Goal: Task Accomplishment & Management: Manage account settings

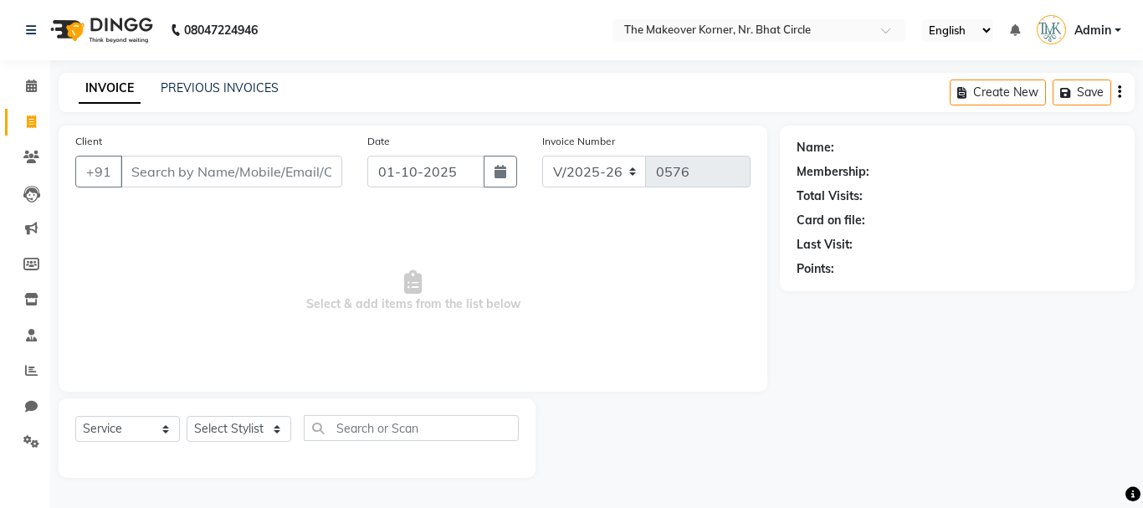
select select "5477"
select select "service"
click at [13, 435] on link "Settings" at bounding box center [25, 443] width 40 height 28
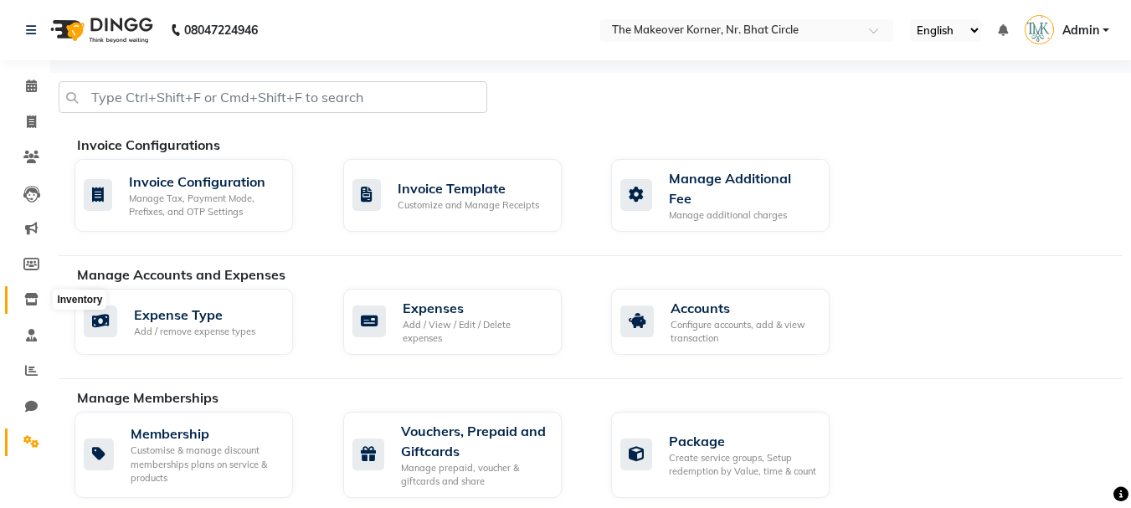
click at [34, 291] on span at bounding box center [31, 299] width 29 height 19
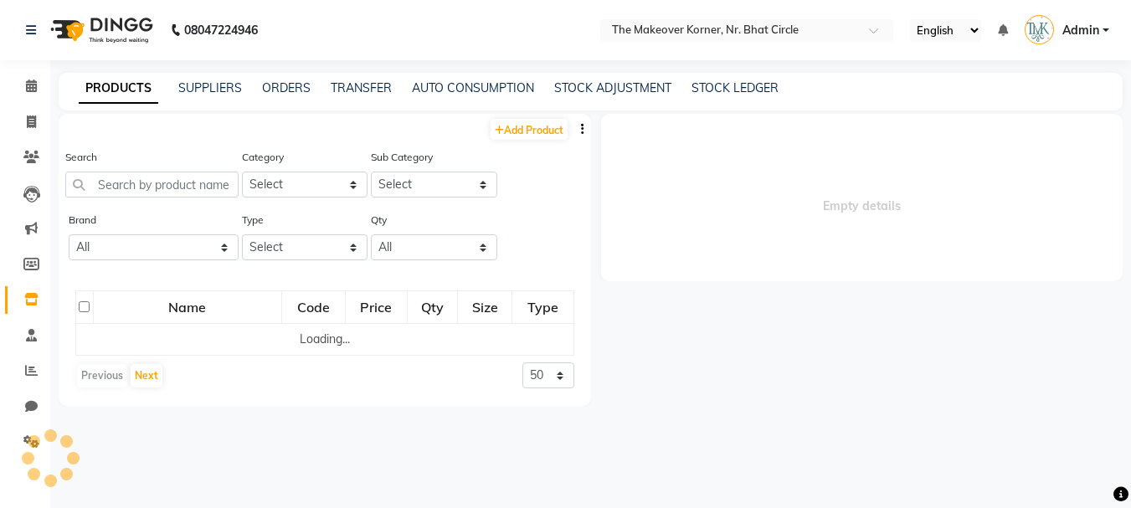
select select
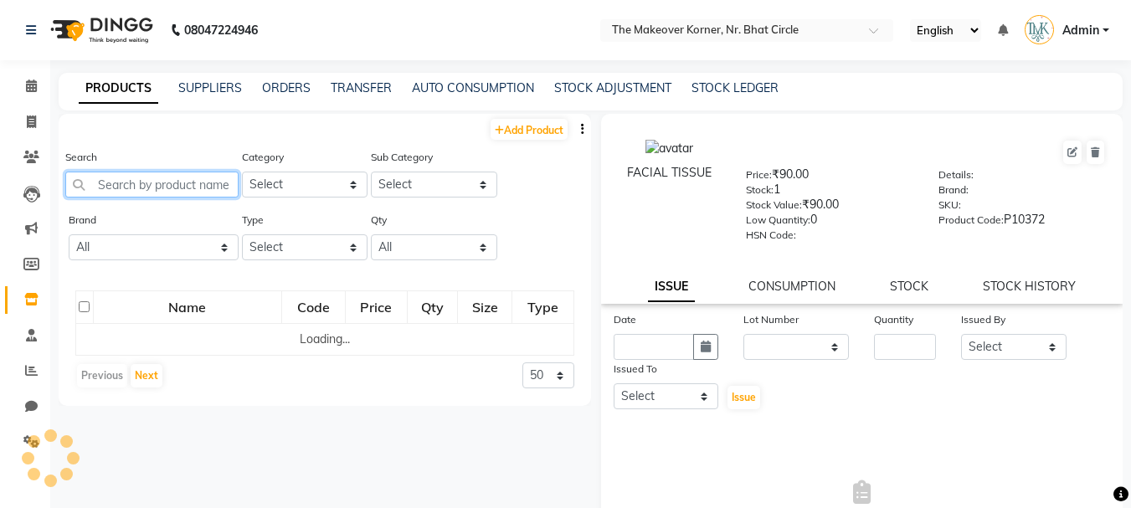
click at [125, 191] on input "text" at bounding box center [151, 185] width 173 height 26
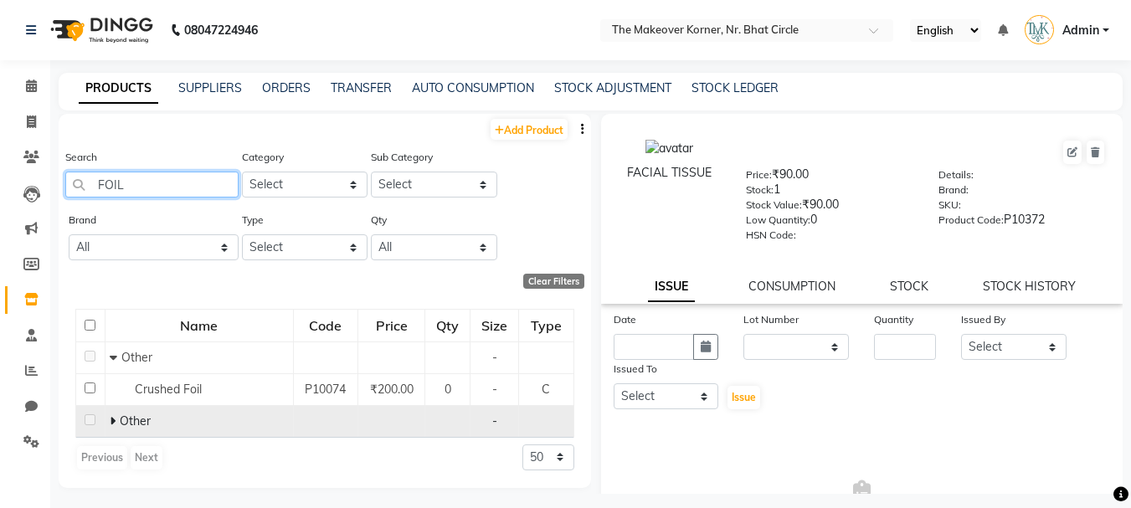
type input "FOIL"
click at [115, 420] on icon at bounding box center [113, 421] width 6 height 12
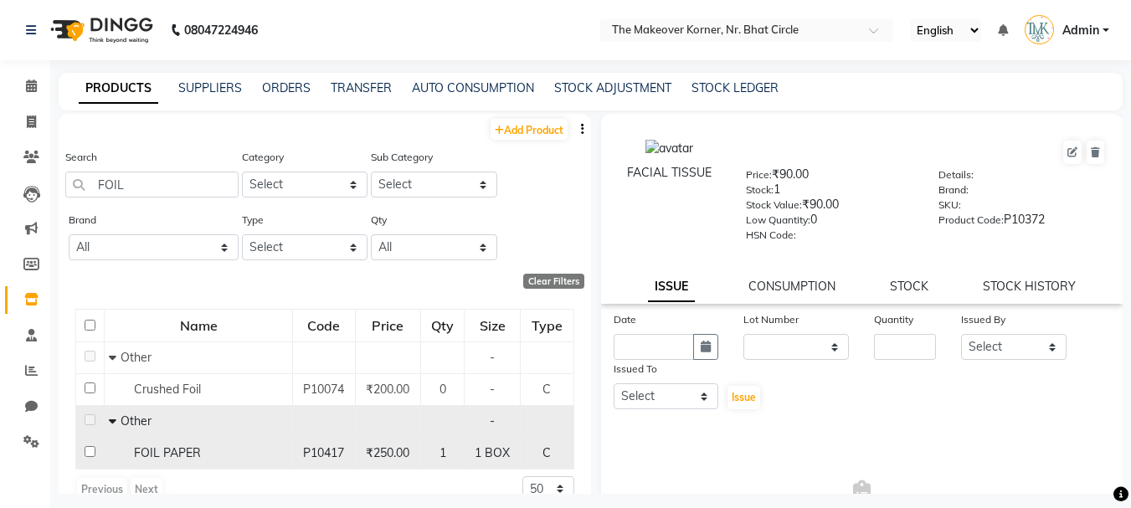
click at [252, 465] on td "FOIL PAPER" at bounding box center [199, 453] width 188 height 32
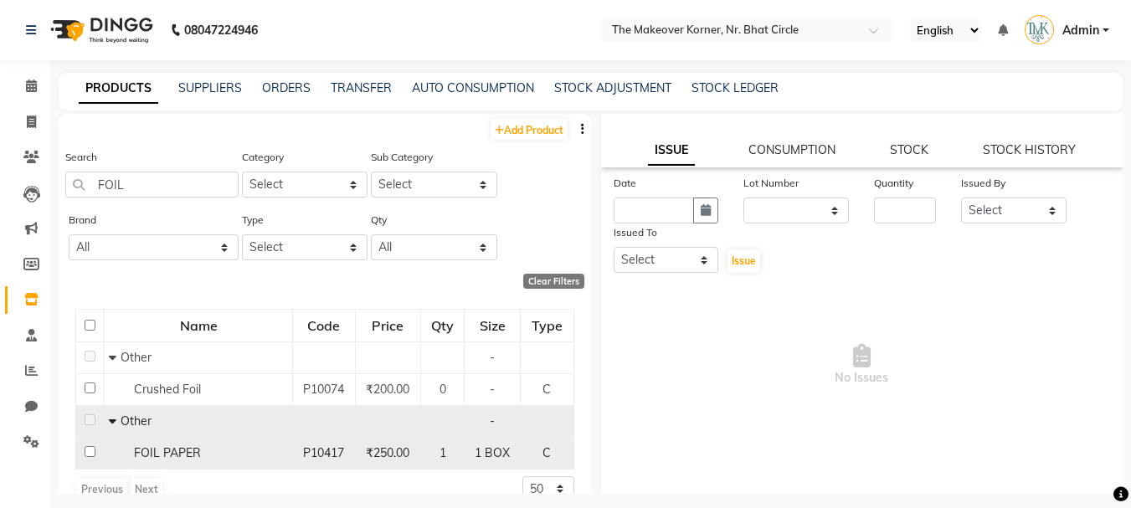
scroll to position [151, 0]
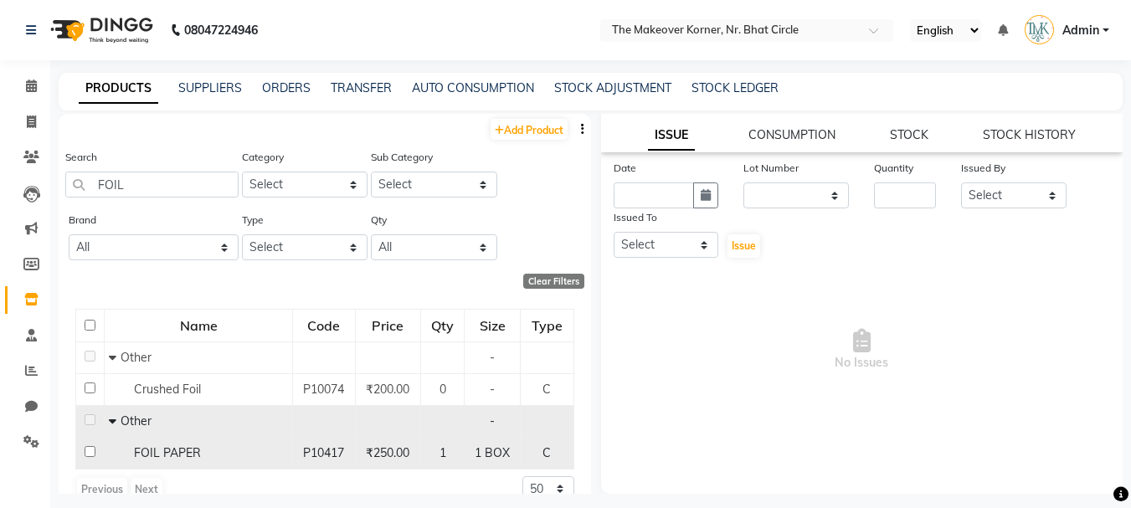
click at [253, 454] on div "FOIL PAPER" at bounding box center [198, 453] width 179 height 18
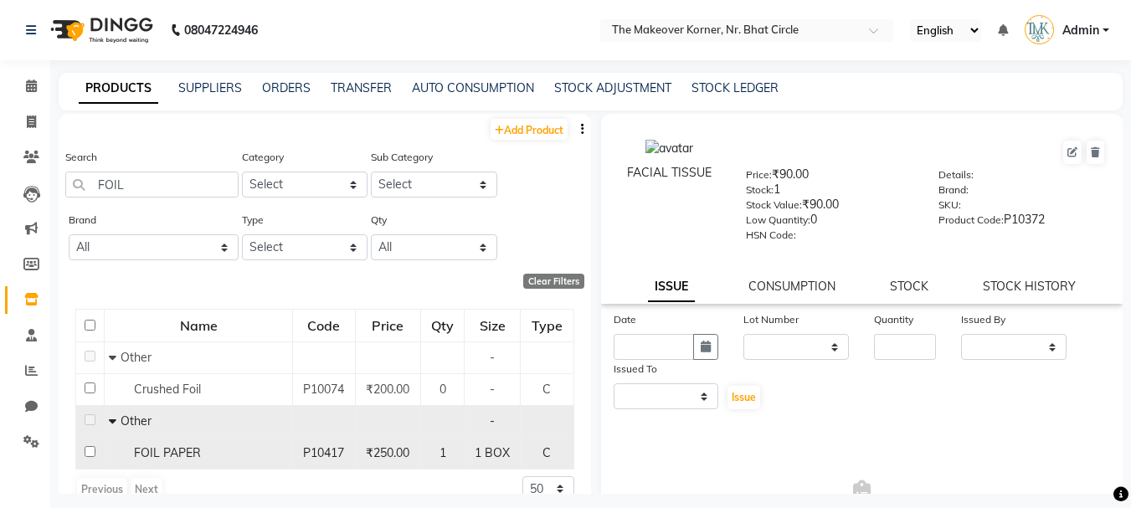
select select
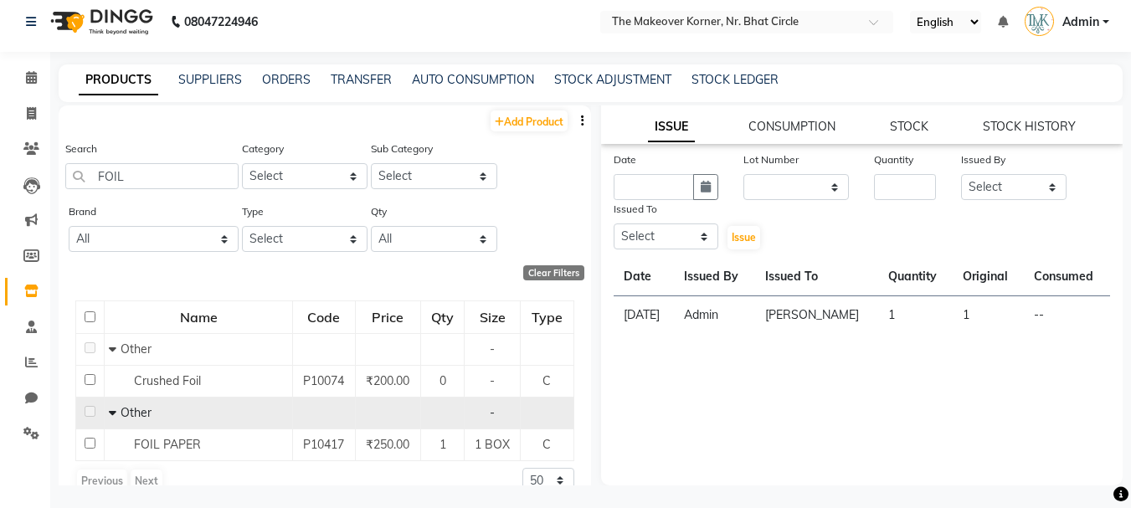
scroll to position [11, 0]
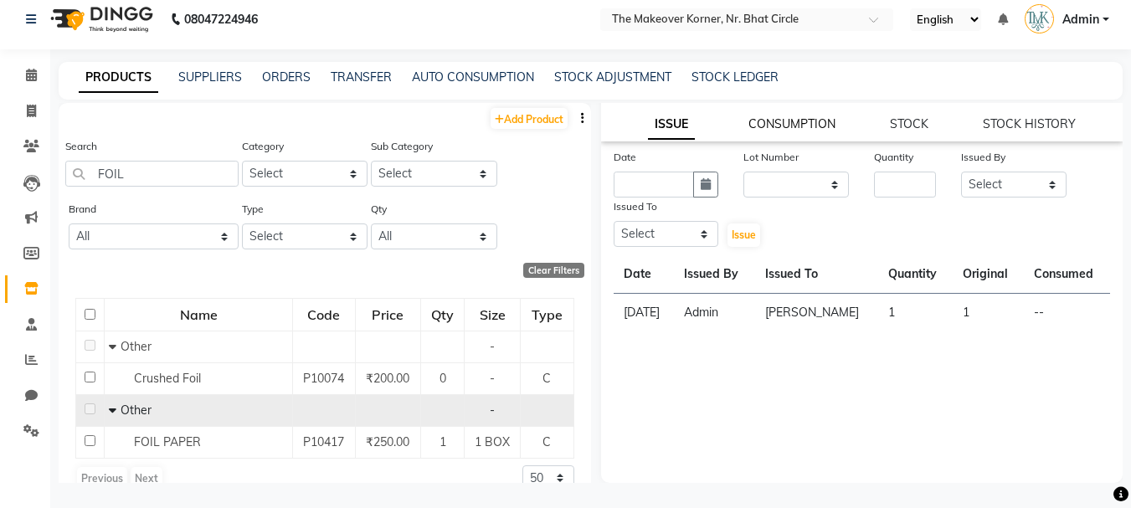
click at [809, 124] on link "CONSUMPTION" at bounding box center [791, 123] width 87 height 15
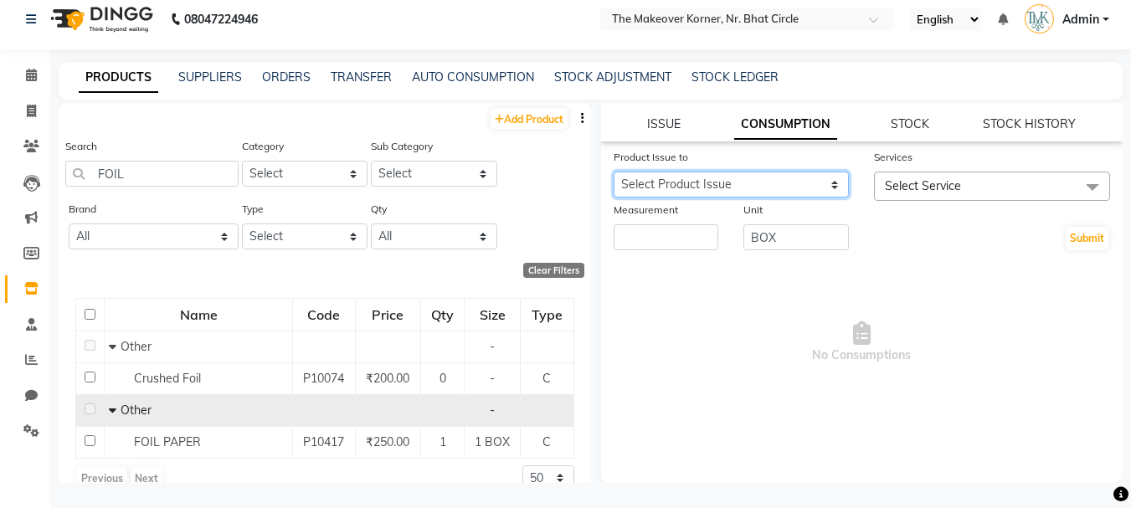
click at [779, 192] on select "Select Product Issue [DATE], Issued to: [PERSON_NAME], Balance: 1" at bounding box center [732, 185] width 236 height 26
select select "866737"
click at [614, 172] on select "Select Product Issue [DATE], Issued to: [PERSON_NAME], Balance: 1" at bounding box center [732, 185] width 236 height 26
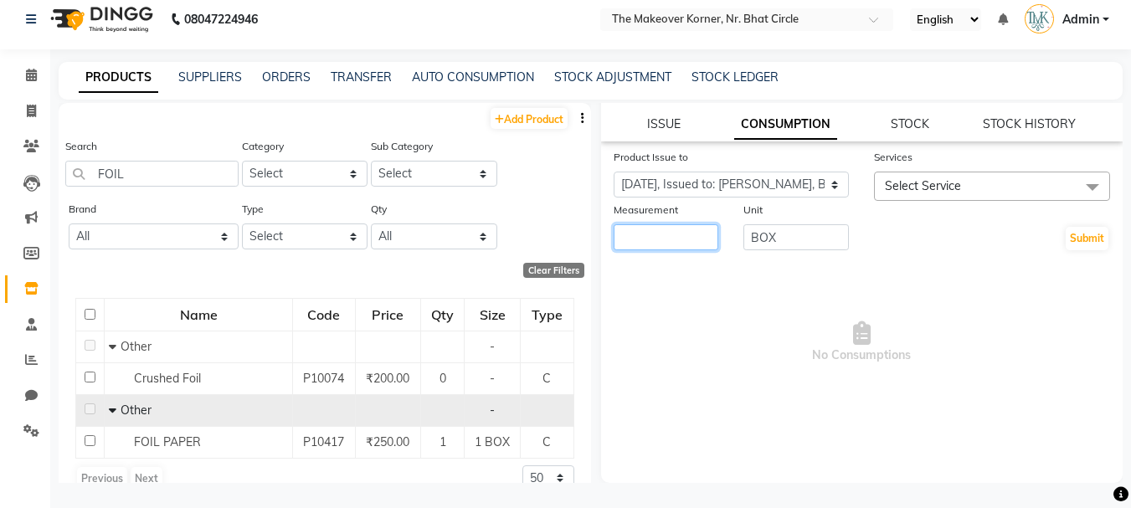
click at [660, 241] on input "number" at bounding box center [666, 237] width 105 height 26
type input "1"
click at [891, 190] on span "Select Service" at bounding box center [923, 185] width 76 height 15
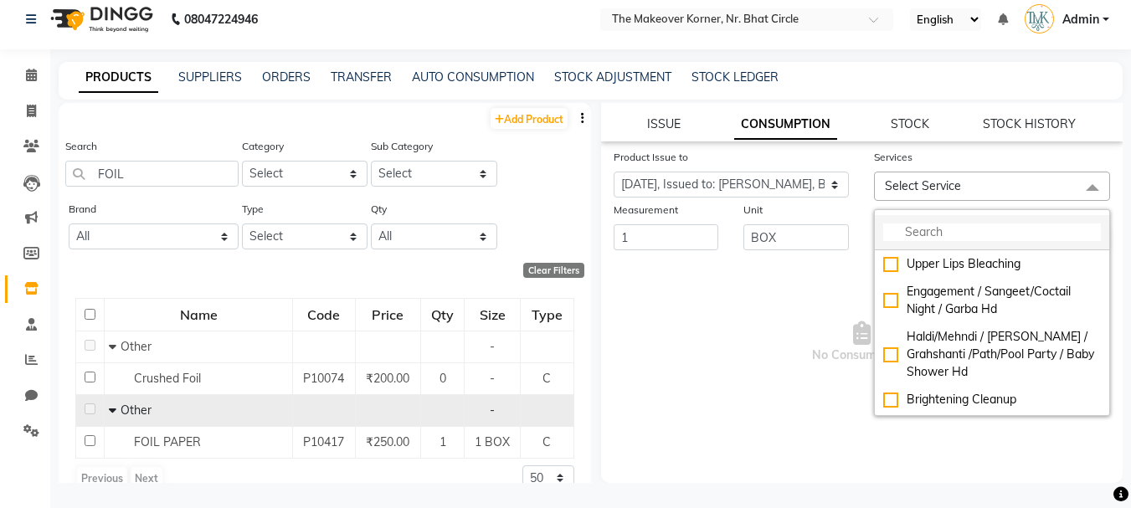
click at [899, 229] on input "multiselect-search" at bounding box center [992, 232] width 218 height 18
type input "G"
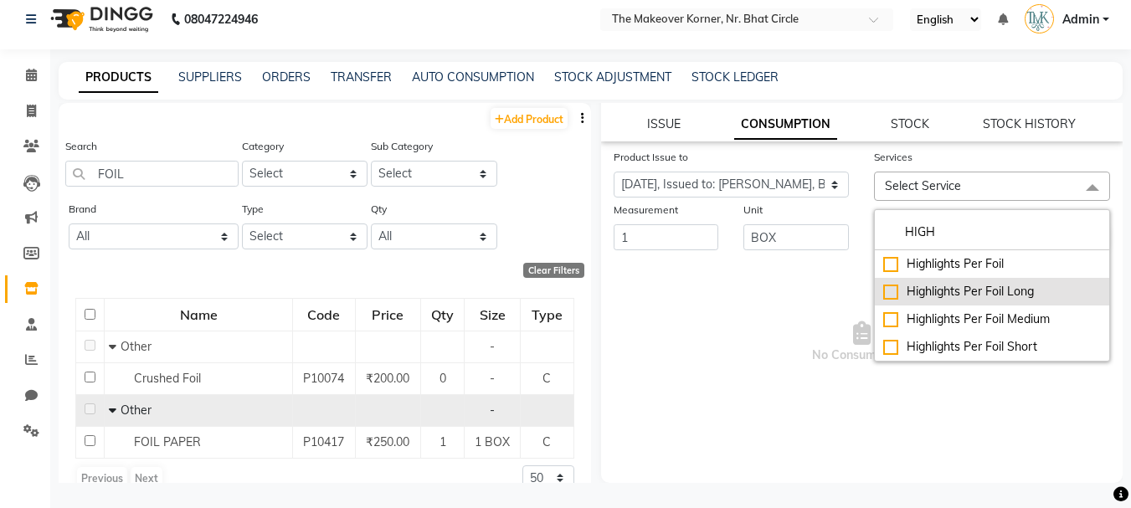
type input "HIGH"
click at [885, 288] on div "Highlights Per Foil Long" at bounding box center [992, 292] width 218 height 18
checkbox input "true"
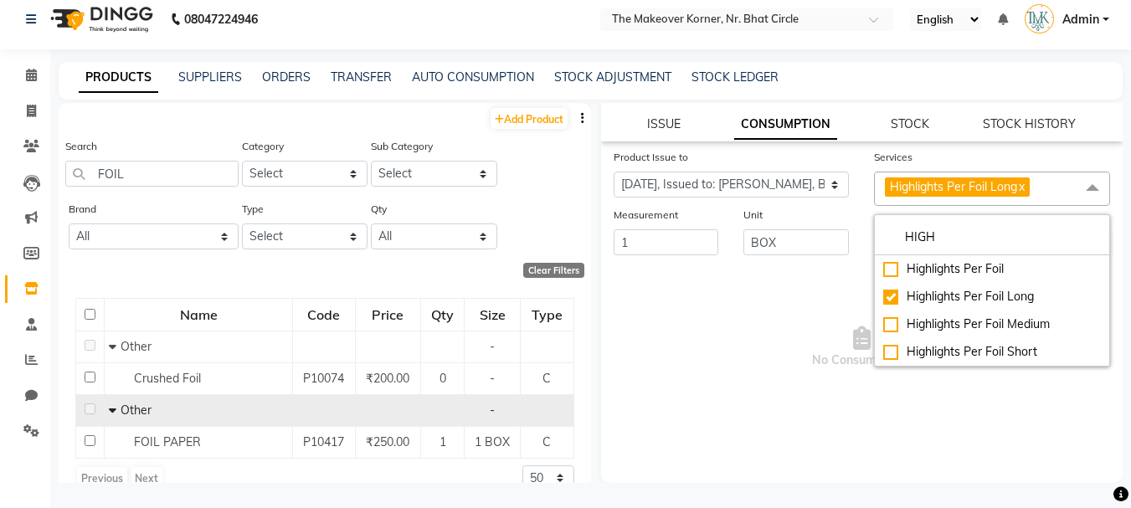
click at [834, 307] on span "No Consumptions" at bounding box center [862, 347] width 497 height 167
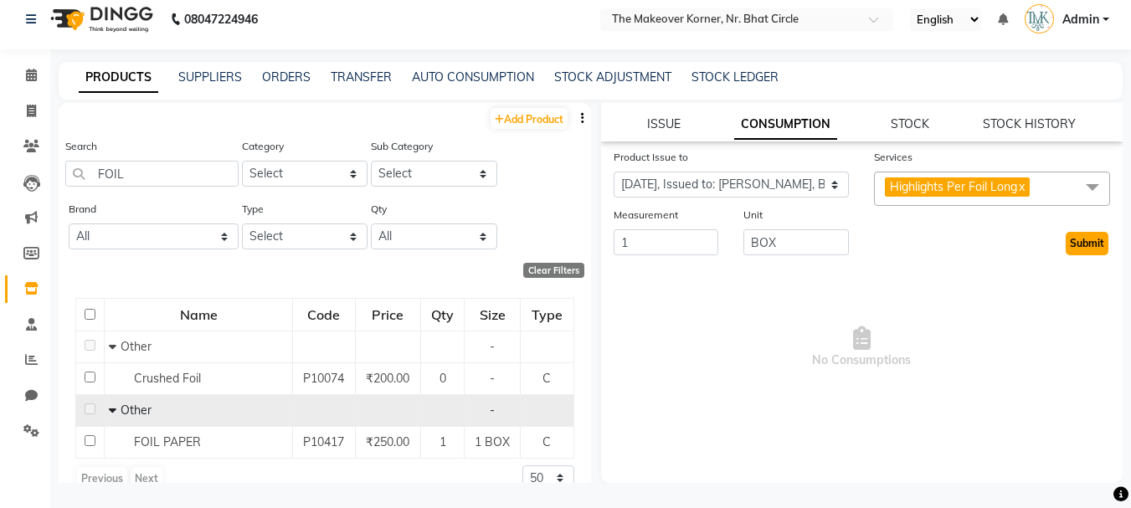
click at [1084, 244] on button "Submit" at bounding box center [1086, 243] width 43 height 23
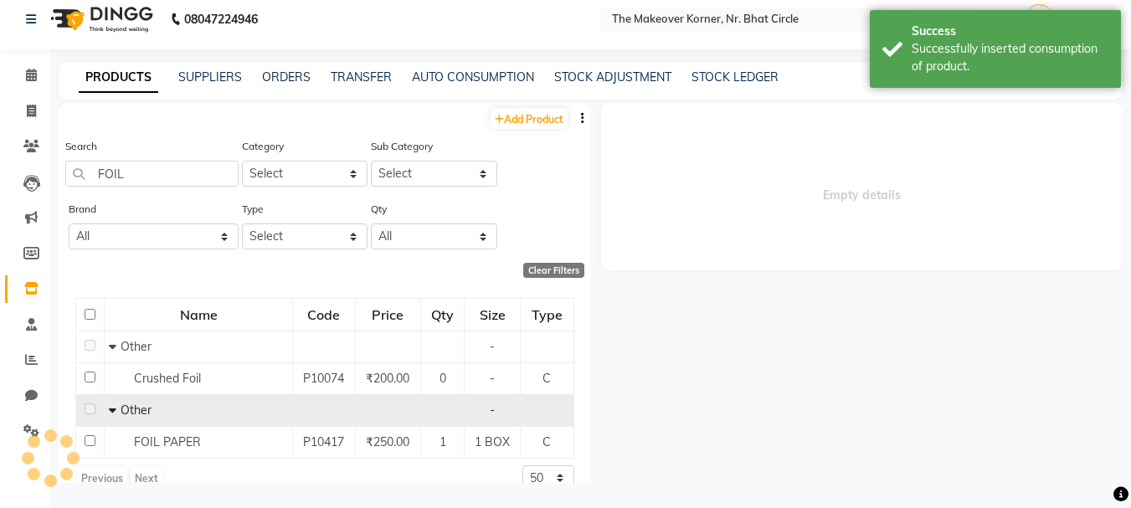
scroll to position [0, 0]
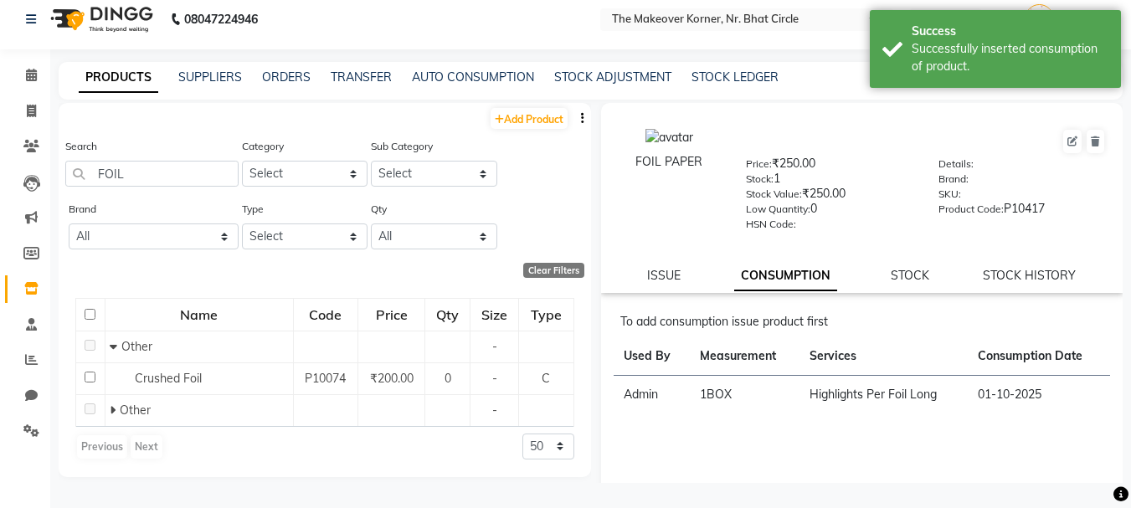
click at [649, 284] on div "ISSUE" at bounding box center [663, 276] width 33 height 18
click at [653, 280] on link "ISSUE" at bounding box center [663, 275] width 33 height 15
select select
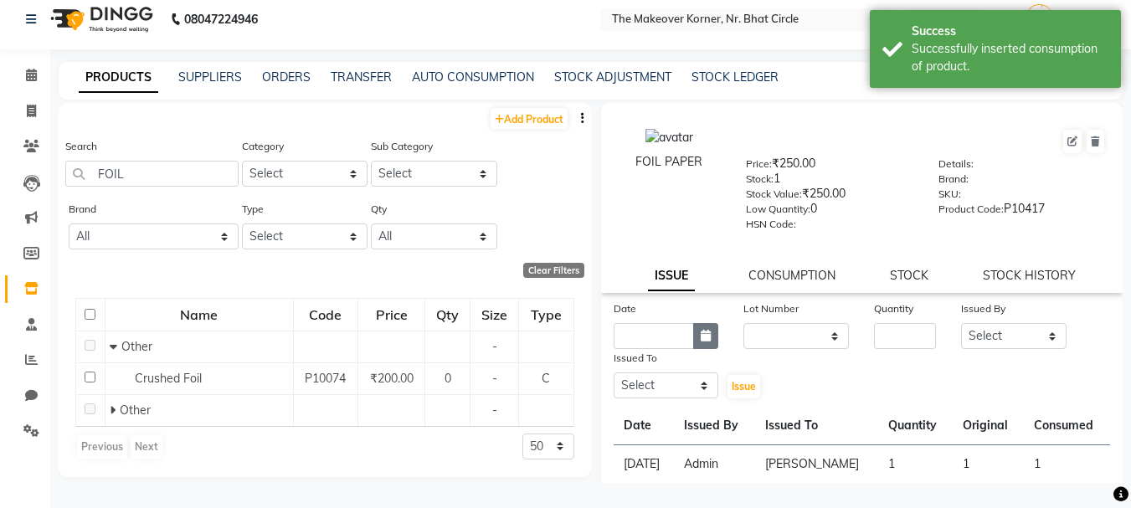
click at [695, 339] on button "button" at bounding box center [705, 336] width 25 height 26
select select "10"
select select "2025"
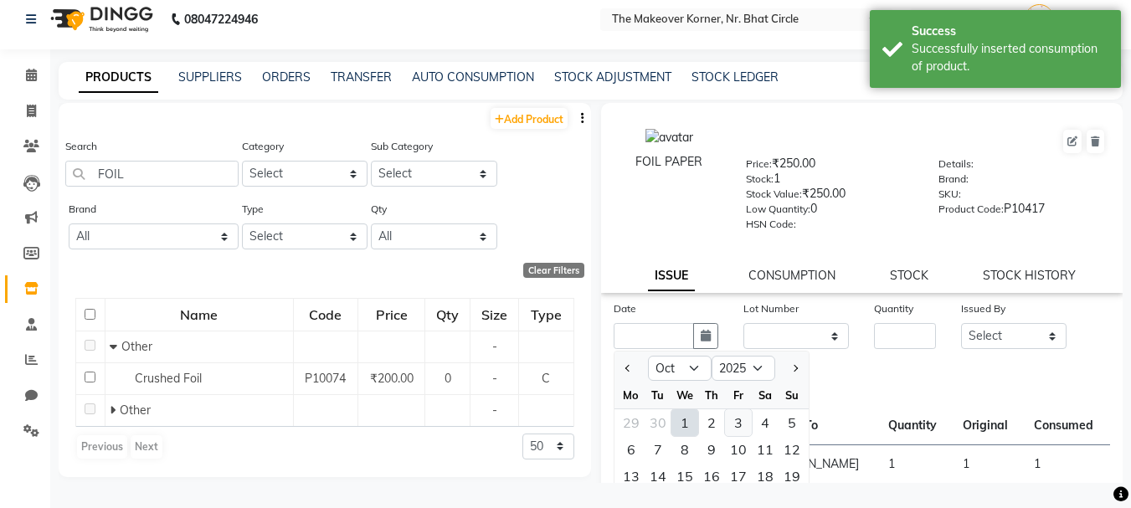
scroll to position [84, 0]
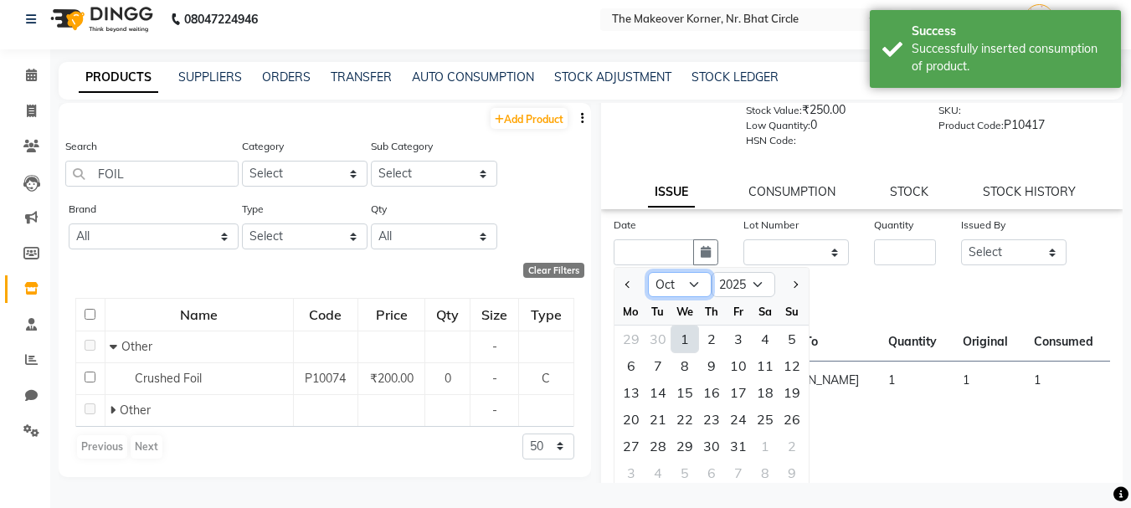
click at [675, 289] on select "Jan Feb Mar Apr May Jun [DATE] Aug Sep Oct Nov Dec" at bounding box center [680, 284] width 64 height 25
select select "9"
click at [648, 272] on select "Jan Feb Mar Apr May Jun [DATE] Aug Sep Oct Nov Dec" at bounding box center [680, 284] width 64 height 25
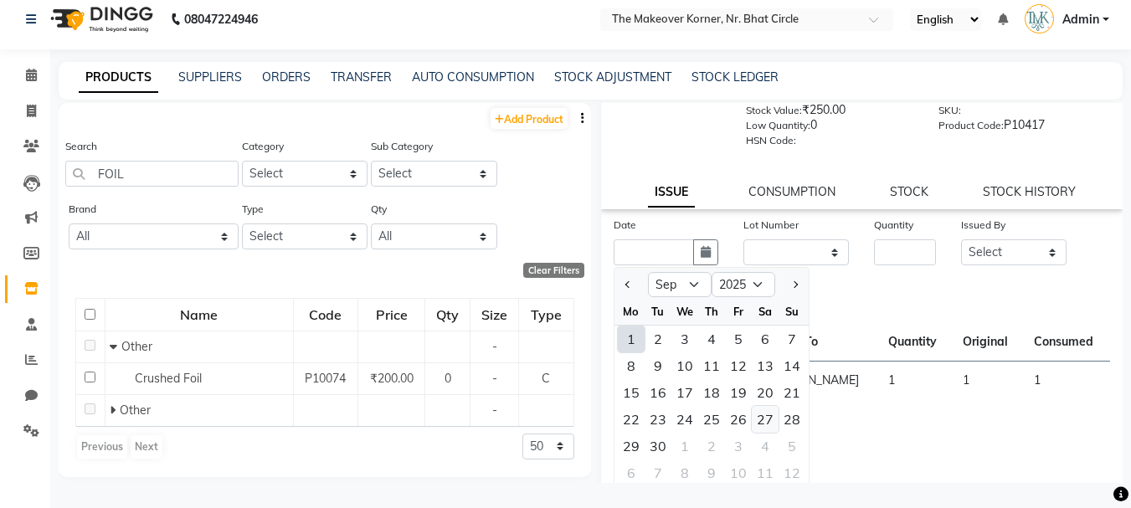
click at [761, 420] on div "27" at bounding box center [765, 419] width 27 height 27
type input "[DATE]"
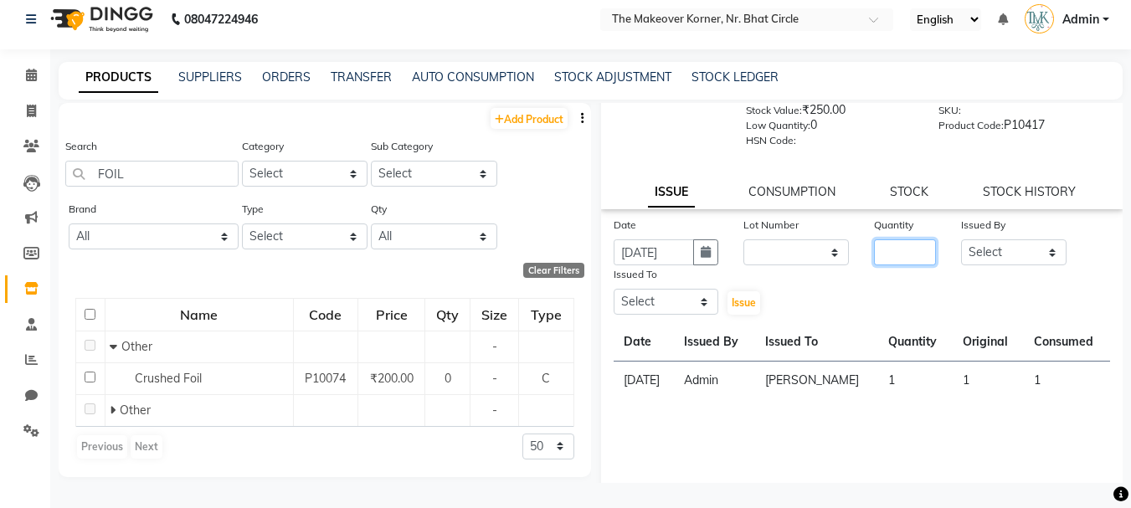
click at [874, 254] on input "number" at bounding box center [905, 252] width 62 height 26
type input "1"
click at [993, 251] on select "Select Admin [PERSON_NAME] [PERSON_NAME] [PERSON_NAME] [PERSON_NAME]" at bounding box center [1013, 252] width 105 height 26
select select "36969"
click at [961, 239] on select "Select Admin [PERSON_NAME] [PERSON_NAME] [PERSON_NAME] [PERSON_NAME]" at bounding box center [1013, 252] width 105 height 26
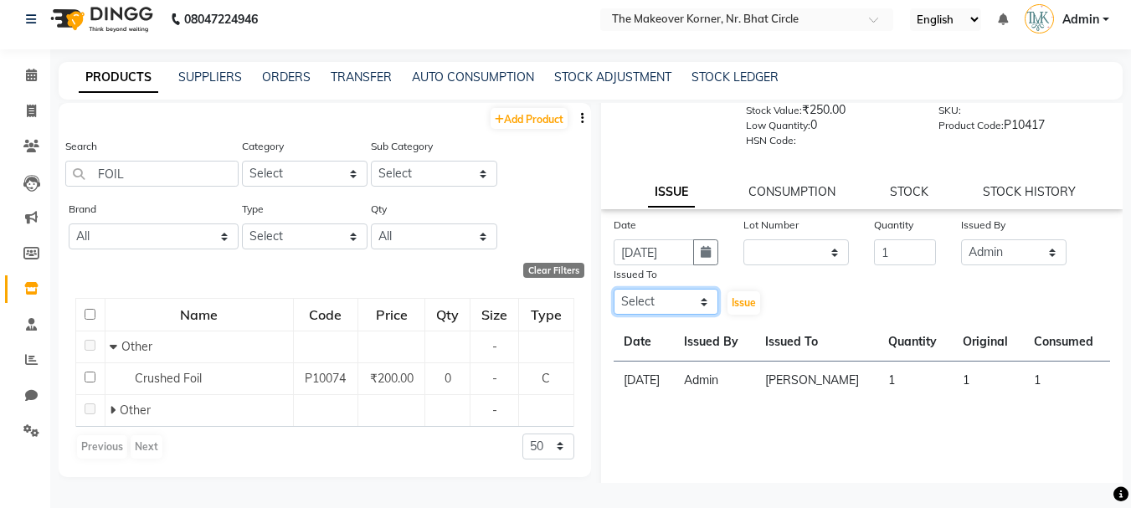
click at [687, 311] on select "Select Admin [PERSON_NAME] [PERSON_NAME] [PERSON_NAME] [PERSON_NAME]" at bounding box center [666, 302] width 105 height 26
select select "36755"
click at [614, 289] on select "Select Admin [PERSON_NAME] [PERSON_NAME] [PERSON_NAME] [PERSON_NAME]" at bounding box center [666, 302] width 105 height 26
click at [696, 263] on button "button" at bounding box center [705, 252] width 25 height 26
select select "9"
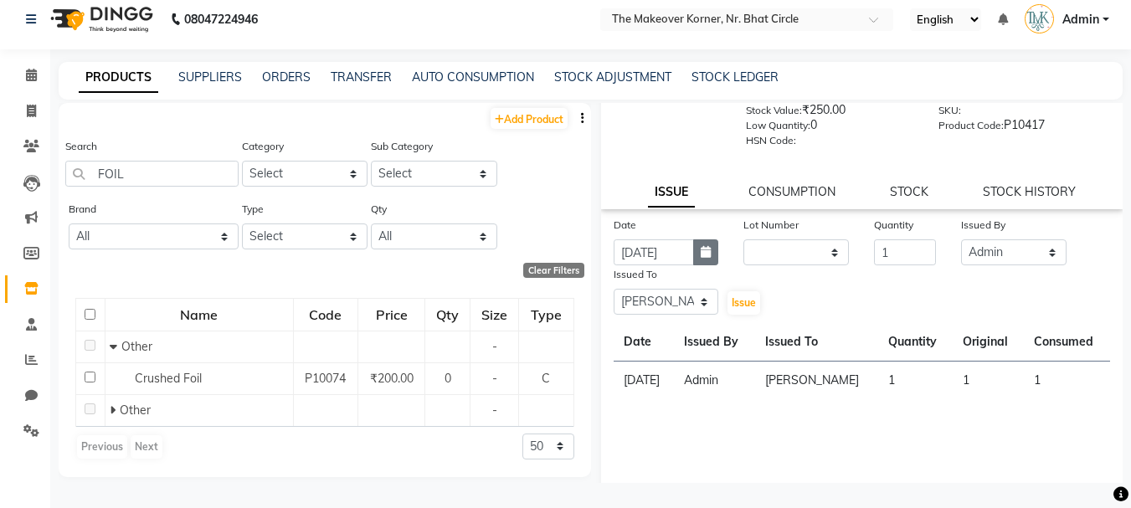
select select "2025"
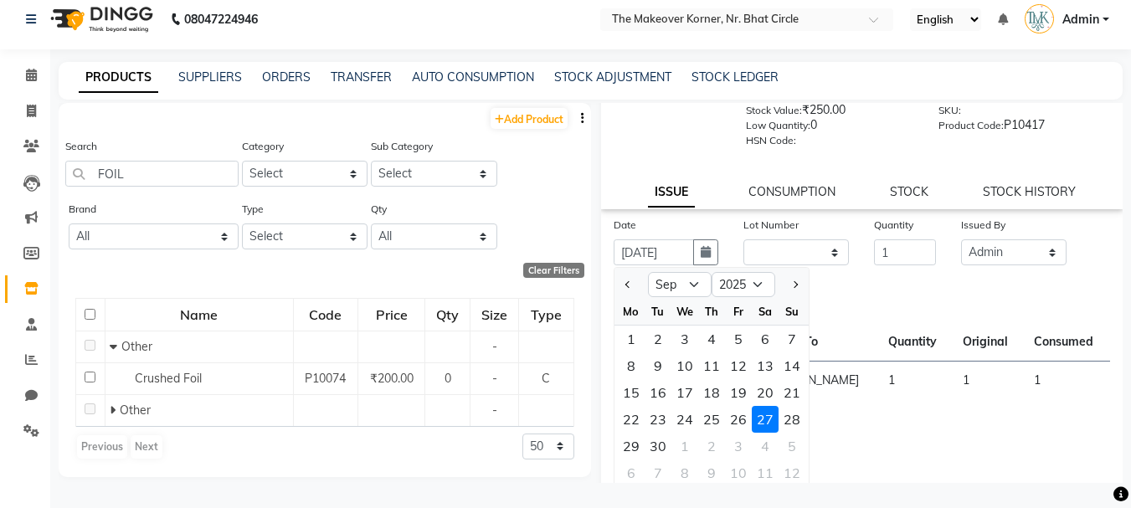
click at [868, 341] on th "Issued To" at bounding box center [817, 342] width 124 height 39
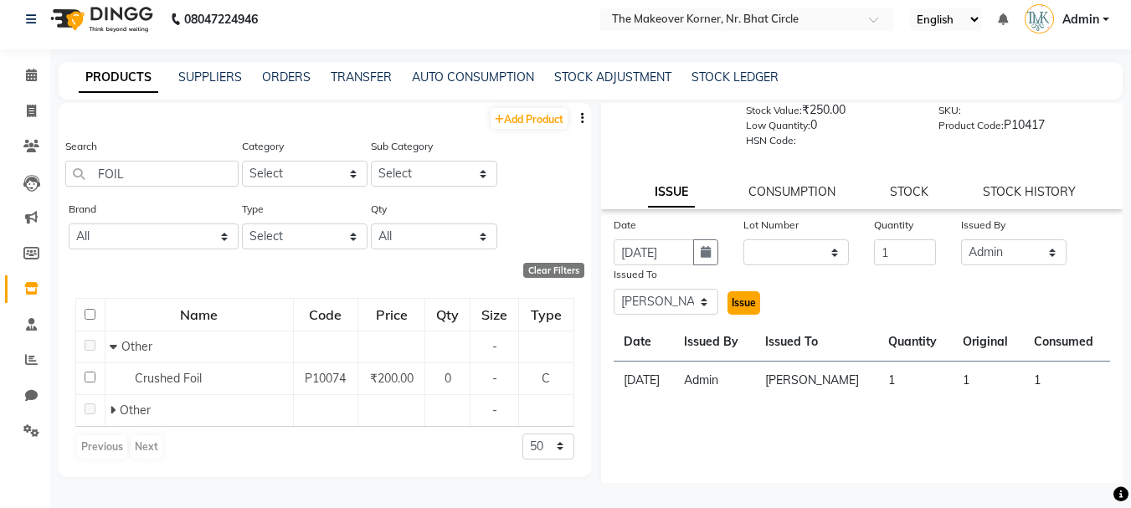
click at [736, 309] on button "Issue" at bounding box center [743, 302] width 33 height 23
select select
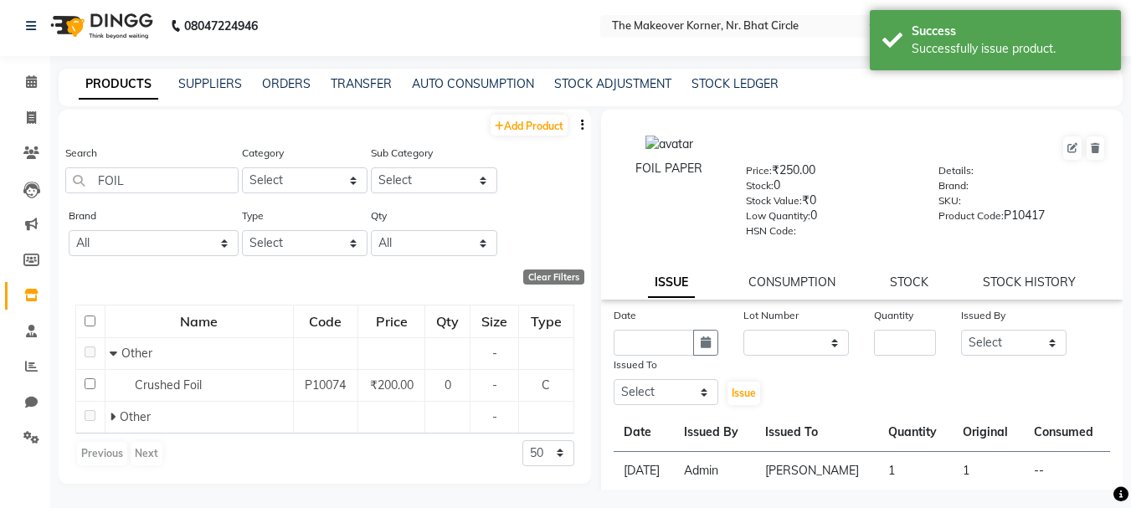
scroll to position [0, 0]
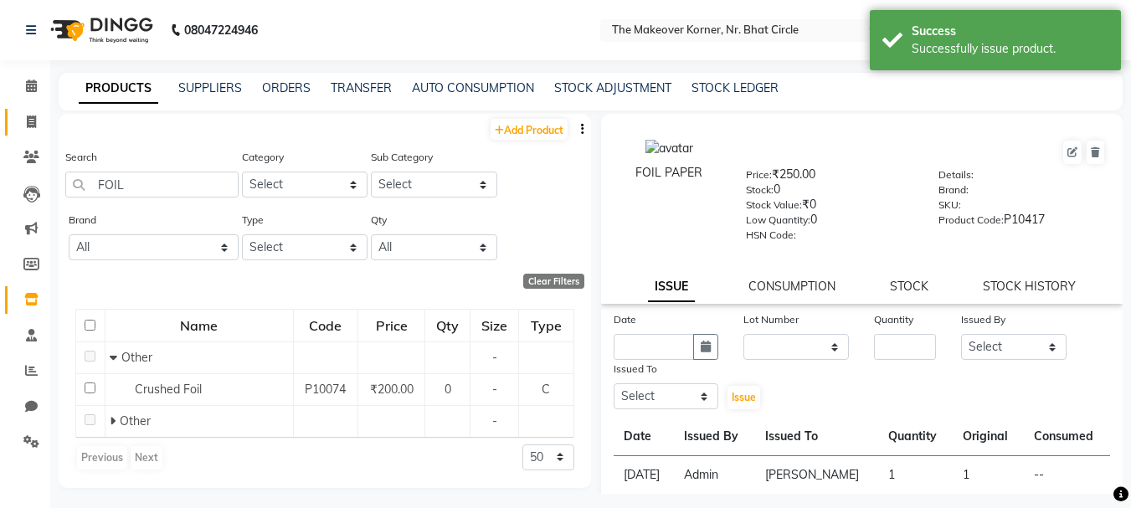
click at [14, 118] on link "Invoice" at bounding box center [25, 123] width 40 height 28
select select "5477"
select select "service"
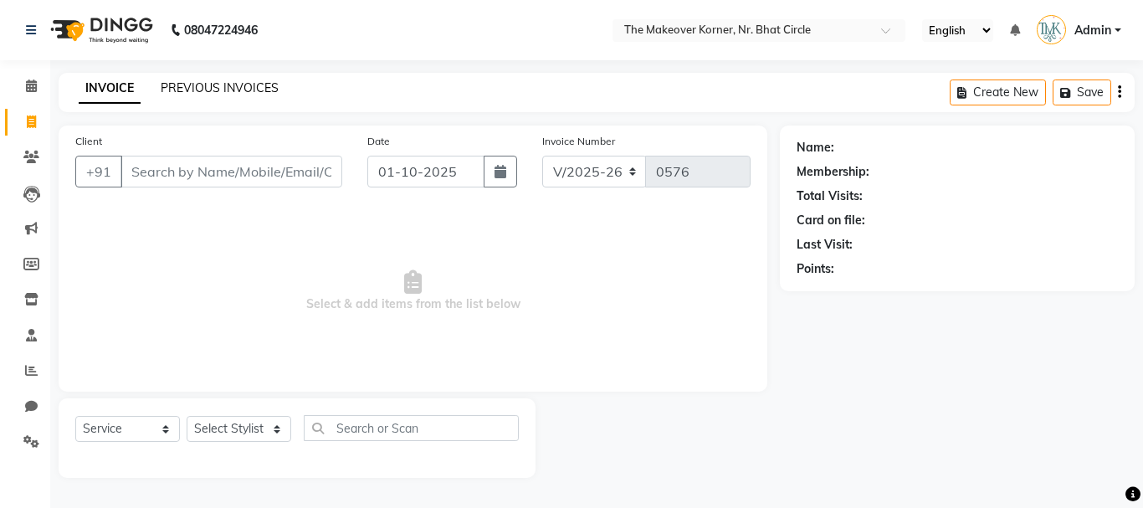
click at [248, 89] on link "PREVIOUS INVOICES" at bounding box center [220, 87] width 118 height 15
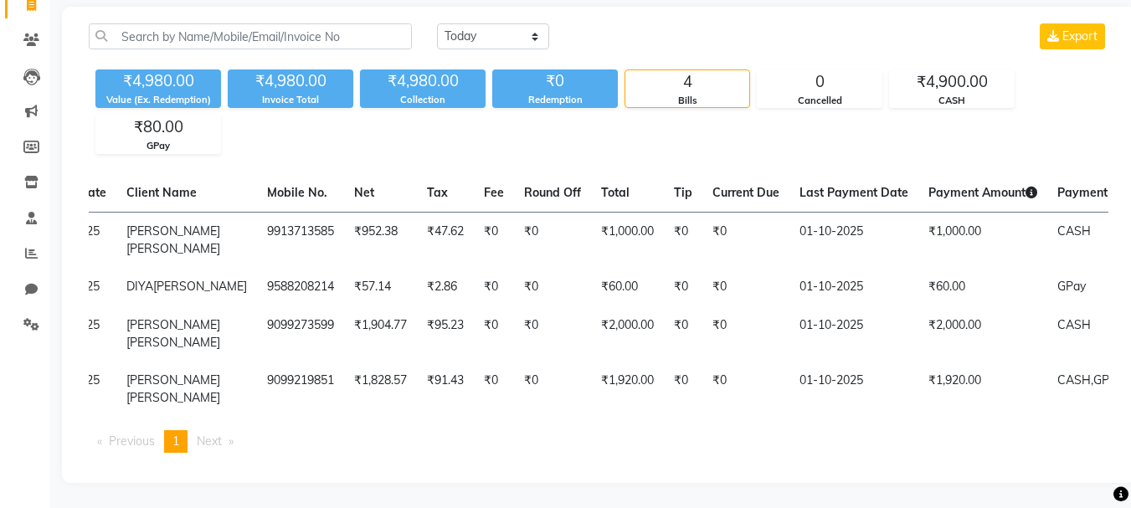
scroll to position [0, 185]
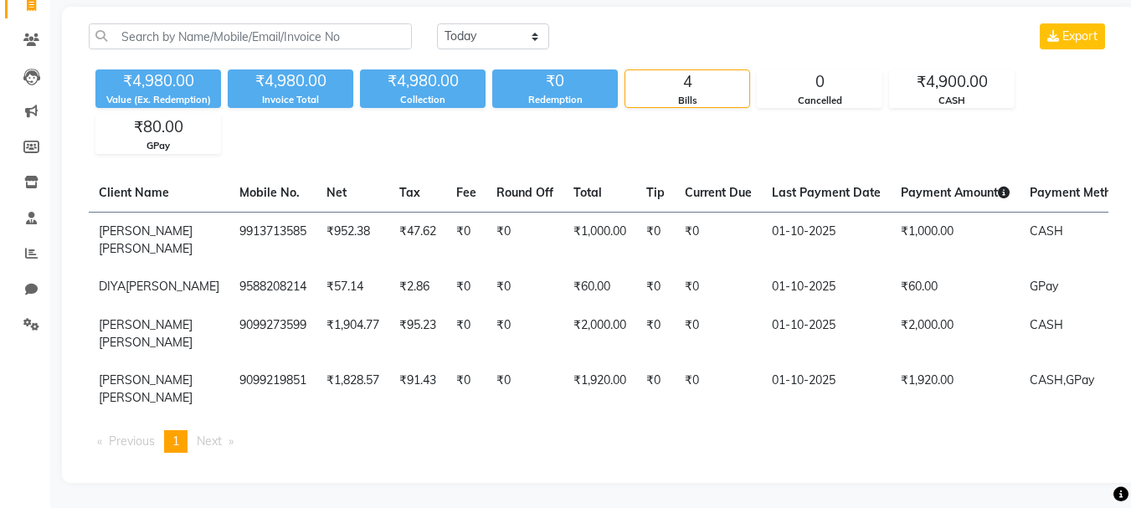
click at [405, 93] on div "Collection" at bounding box center [423, 100] width 126 height 14
click at [418, 124] on div "₹4,980.00 Value (Ex. Redemption) ₹4,980.00 Invoice Total ₹4,980.00 Collection ₹…" at bounding box center [598, 108] width 1019 height 91
click at [310, 94] on div "Invoice Total" at bounding box center [291, 100] width 126 height 14
click at [310, 93] on div "Invoice Total" at bounding box center [291, 100] width 126 height 14
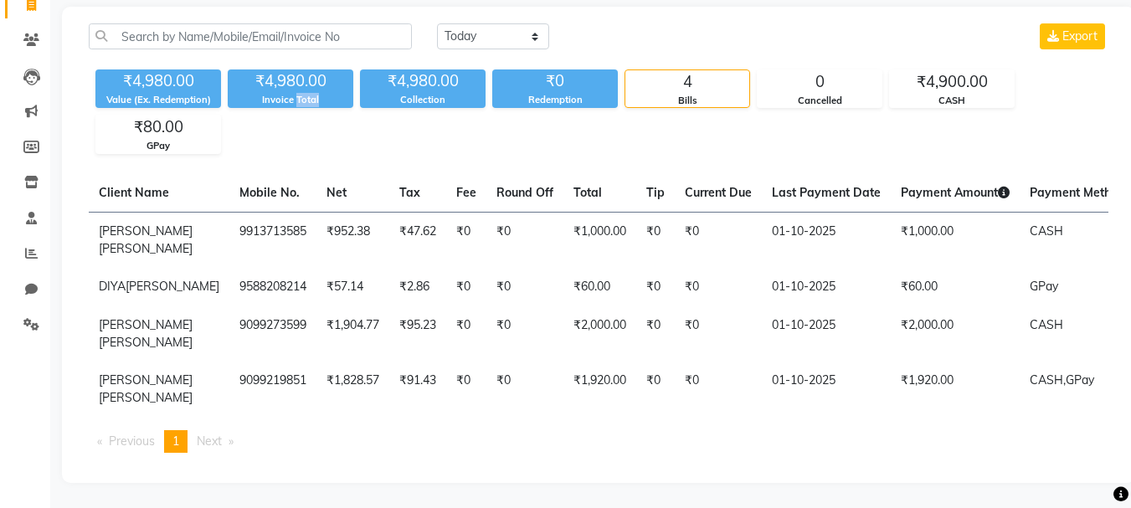
click at [310, 93] on div "Invoice Total" at bounding box center [291, 100] width 126 height 14
click at [270, 93] on div "Invoice Total" at bounding box center [291, 100] width 126 height 14
click at [286, 126] on div "₹4,980.00 Value (Ex. Redemption) ₹4,980.00 Invoice Total ₹4,980.00 Collection ₹…" at bounding box center [598, 108] width 1019 height 91
click at [561, 94] on div "Redemption" at bounding box center [555, 100] width 126 height 14
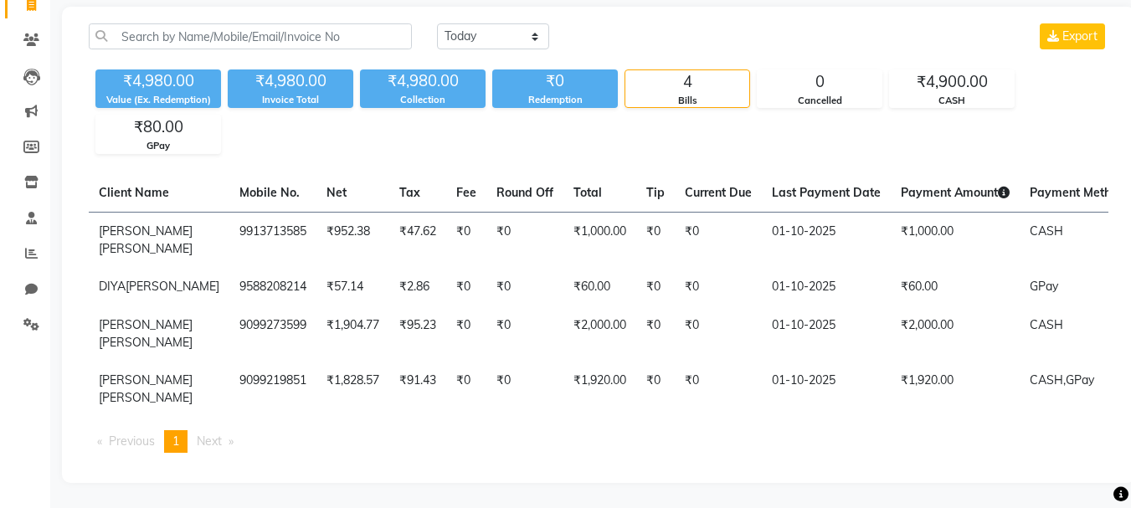
click at [562, 93] on div "Redemption" at bounding box center [555, 100] width 126 height 14
click at [551, 116] on div "₹4,980.00 Value (Ex. Redemption) ₹4,980.00 Invoice Total ₹4,980.00 Collection ₹…" at bounding box center [598, 108] width 1019 height 91
drag, startPoint x: 106, startPoint y: 85, endPoint x: 234, endPoint y: 98, distance: 128.7
click at [234, 98] on div "₹4,980.00 Value (Ex. Redemption) ₹4,980.00 Invoice Total ₹4,980.00 Collection ₹…" at bounding box center [598, 108] width 1019 height 91
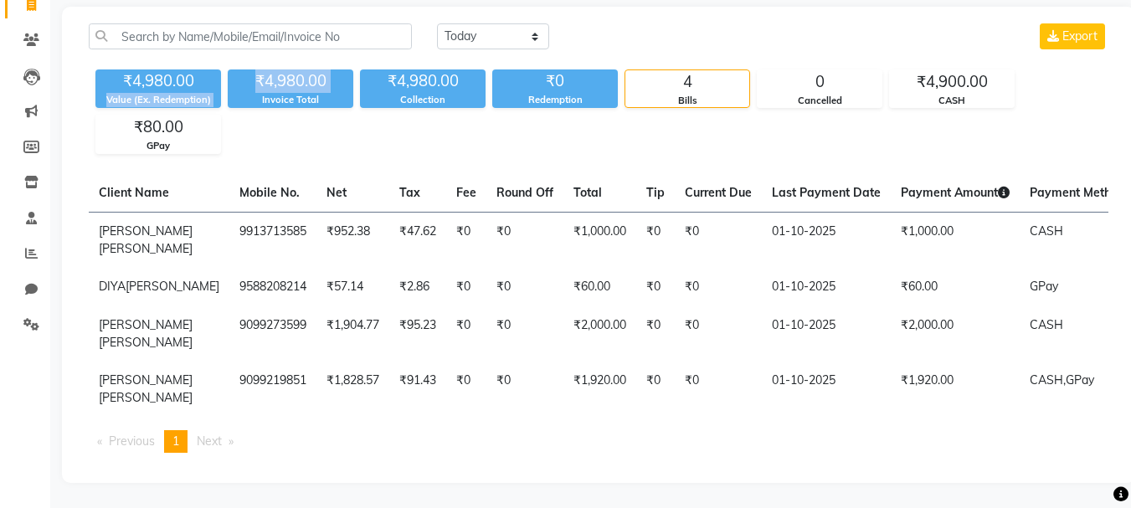
click at [262, 127] on div "₹4,980.00 Value (Ex. Redemption) ₹4,980.00 Invoice Total ₹4,980.00 Collection ₹…" at bounding box center [598, 108] width 1019 height 91
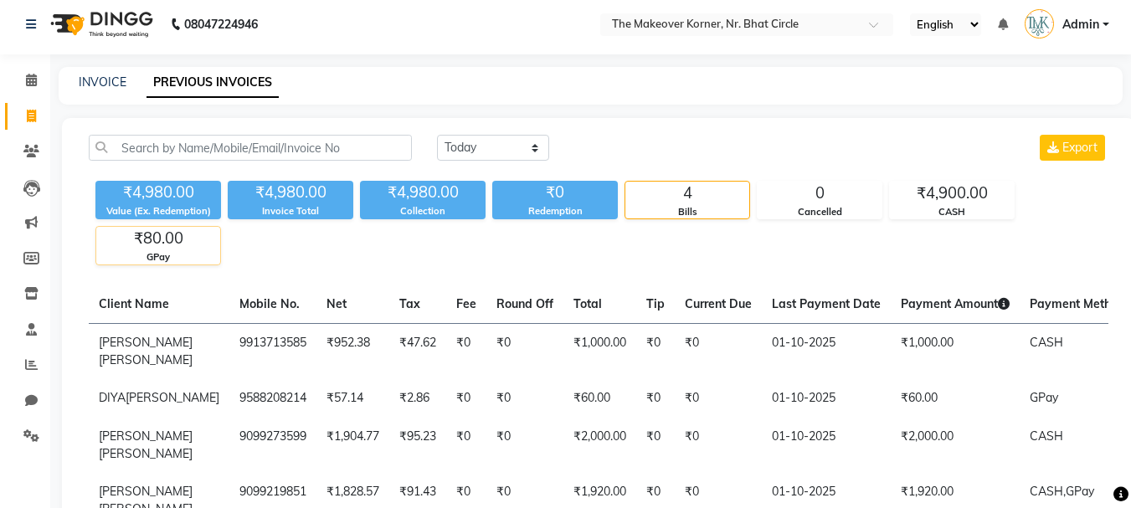
scroll to position [0, 0]
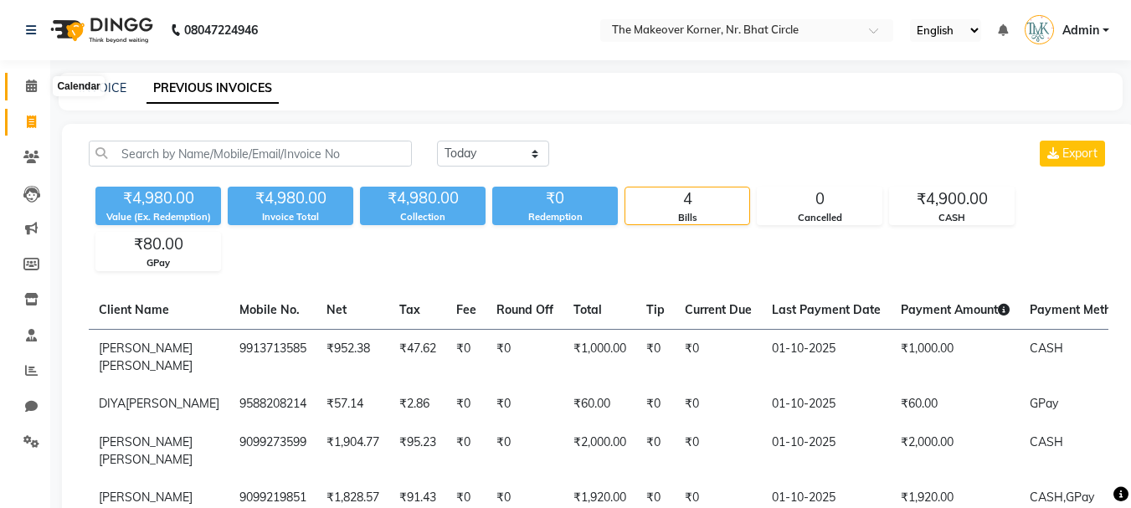
click at [26, 82] on icon at bounding box center [31, 86] width 11 height 13
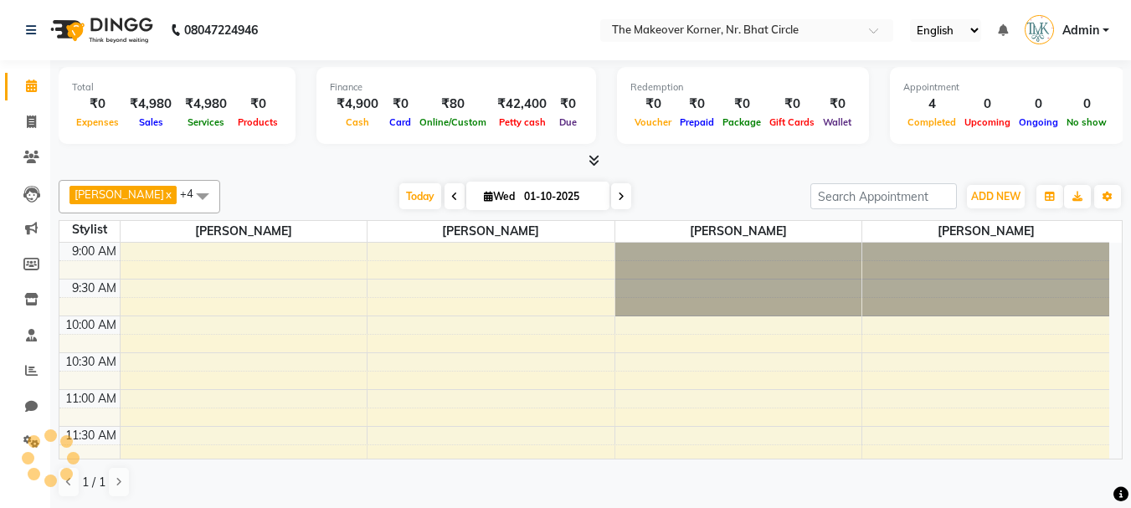
scroll to position [635, 0]
